Goal: Information Seeking & Learning: Compare options

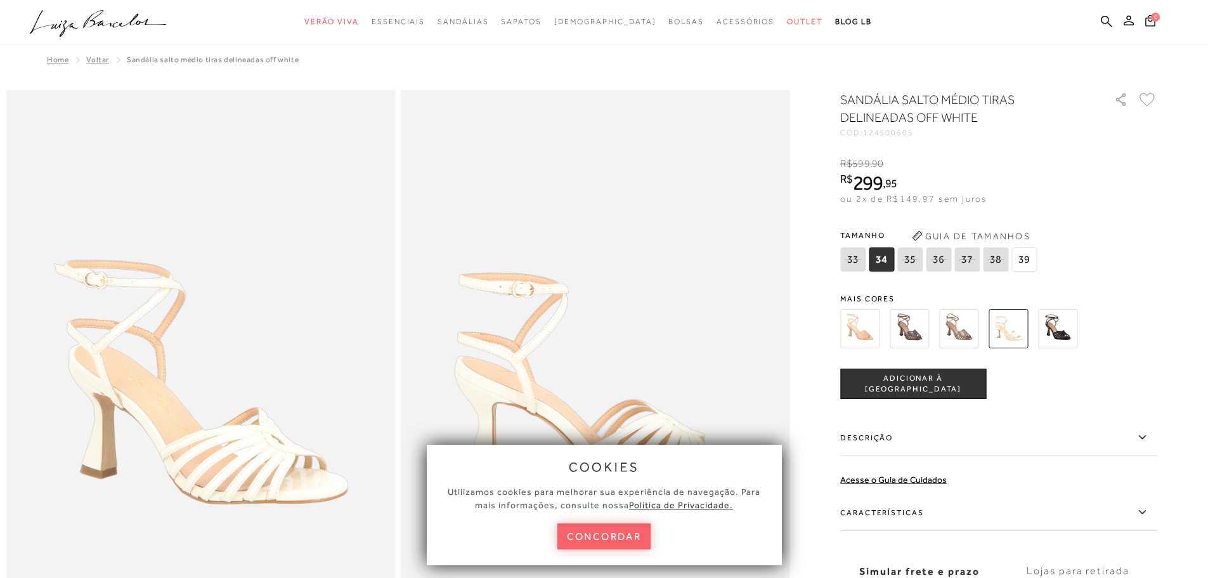
click at [868, 327] on img at bounding box center [859, 328] width 39 height 39
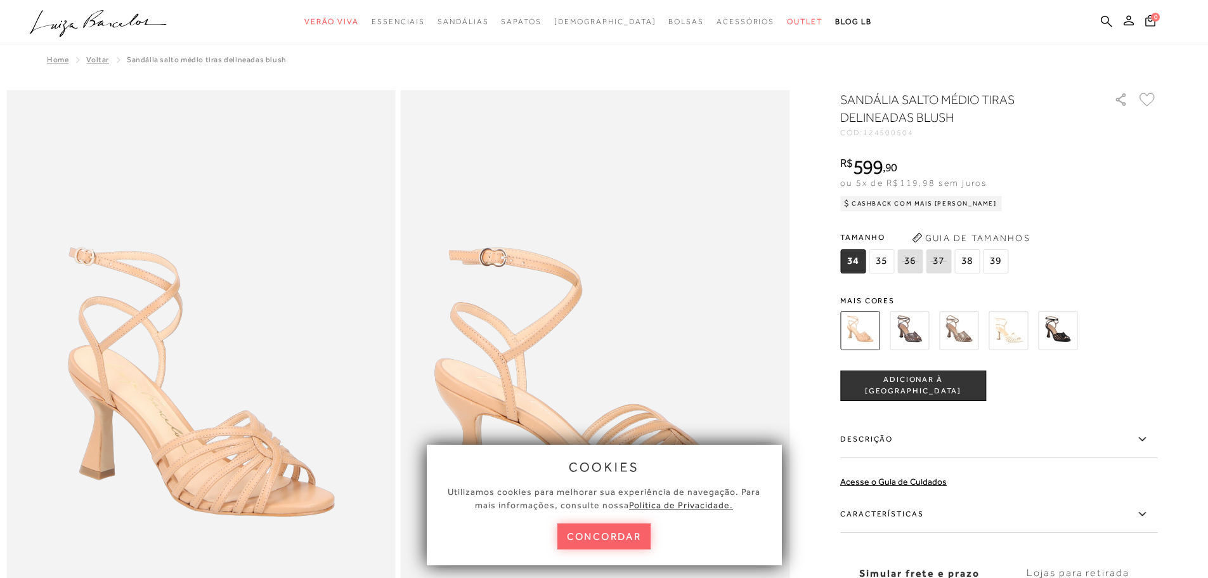
click at [913, 325] on img at bounding box center [909, 330] width 39 height 39
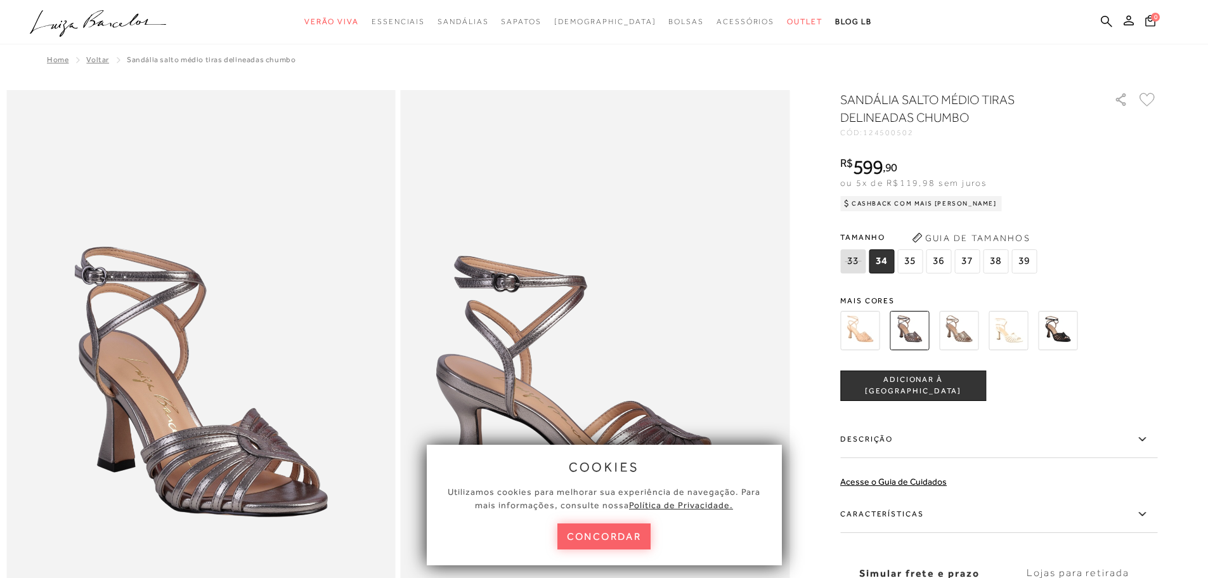
click at [965, 337] on img at bounding box center [958, 330] width 39 height 39
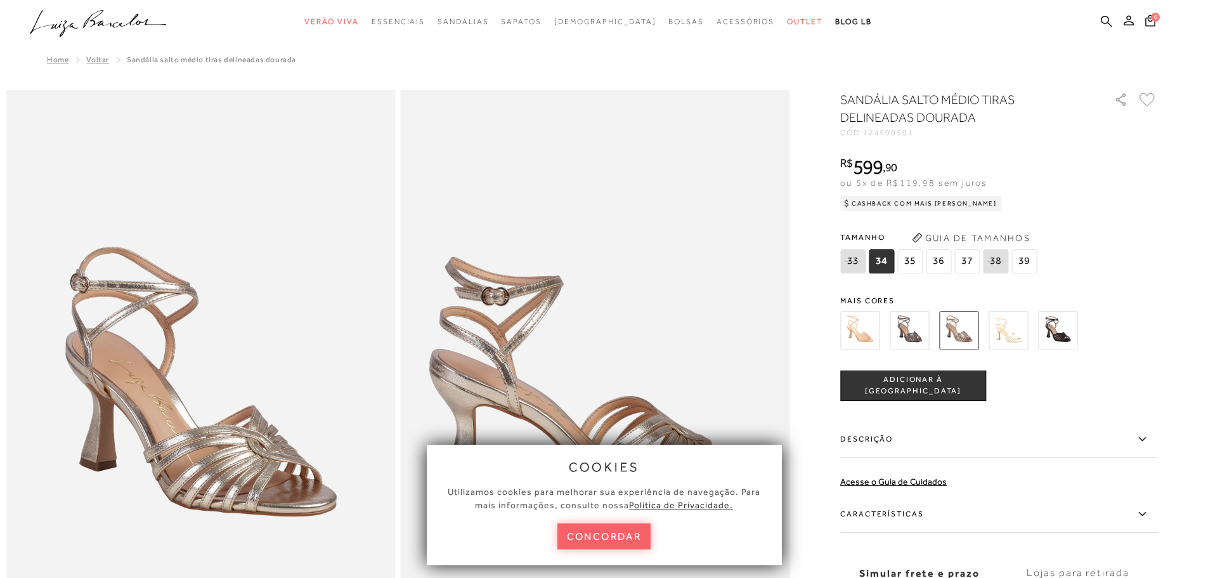
click at [1005, 330] on img at bounding box center [1008, 330] width 39 height 39
